Goal: Obtain resource: Download file/media

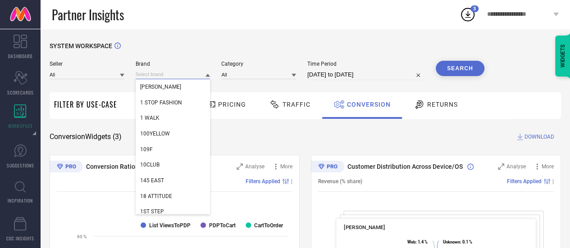
click at [169, 73] on input at bounding box center [173, 74] width 75 height 9
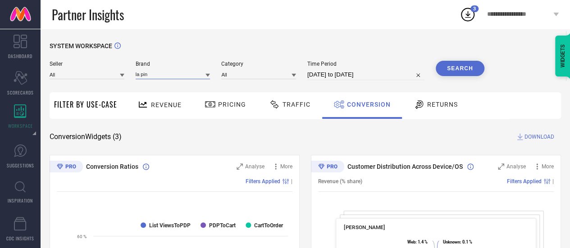
type input "la pink"
click at [204, 74] on input "la pink" at bounding box center [173, 74] width 75 height 9
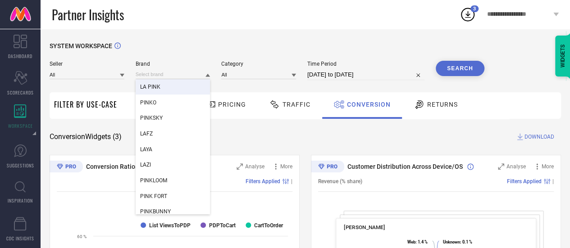
click at [172, 88] on div "LA PINK" at bounding box center [173, 86] width 75 height 15
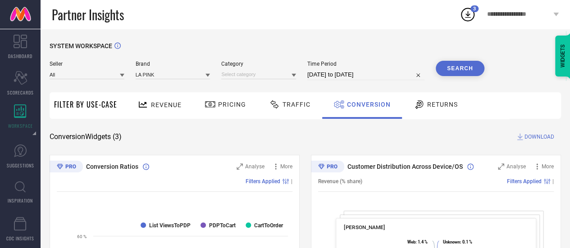
click at [463, 69] on button "Search" at bounding box center [460, 68] width 49 height 15
click at [275, 73] on input at bounding box center [258, 74] width 75 height 9
click at [296, 75] on icon at bounding box center [294, 75] width 5 height 5
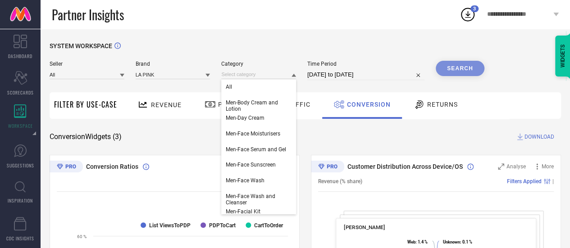
click at [296, 75] on icon at bounding box center [294, 75] width 5 height 5
click at [243, 72] on input at bounding box center [258, 74] width 75 height 9
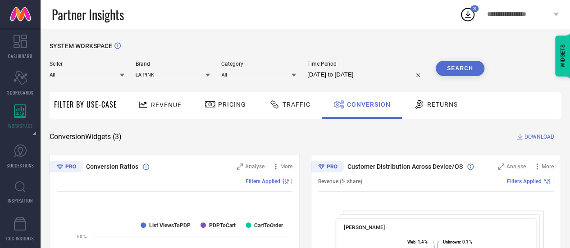
click at [470, 69] on button "Search" at bounding box center [460, 68] width 49 height 15
click at [164, 103] on span "Revenue" at bounding box center [166, 104] width 31 height 7
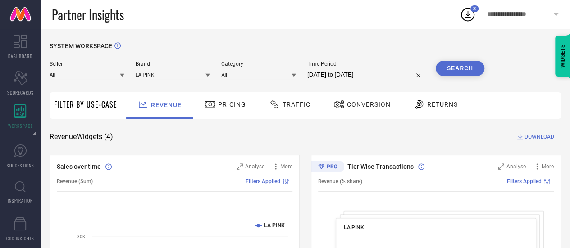
click at [292, 104] on span "Traffic" at bounding box center [297, 104] width 28 height 7
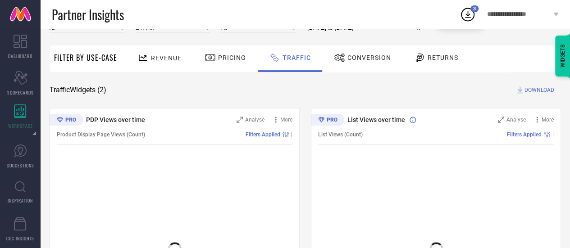
scroll to position [47, 0]
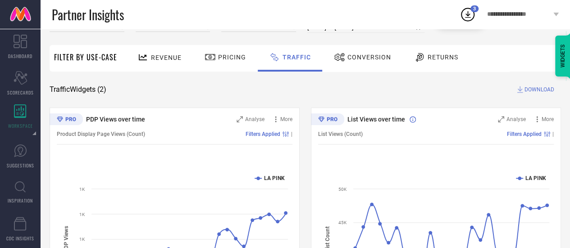
click at [537, 88] on span "DOWNLOAD" at bounding box center [539, 89] width 30 height 9
click at [161, 56] on span "Revenue" at bounding box center [166, 57] width 31 height 7
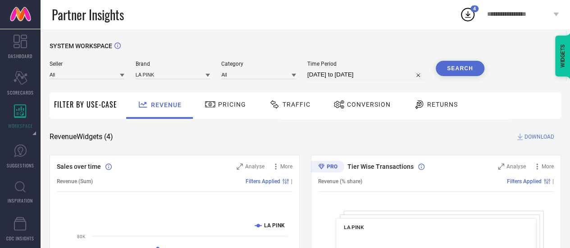
click at [541, 138] on span "DOWNLOAD" at bounding box center [539, 136] width 30 height 9
click at [466, 11] on icon at bounding box center [468, 14] width 16 height 16
